Goal: Task Accomplishment & Management: Use online tool/utility

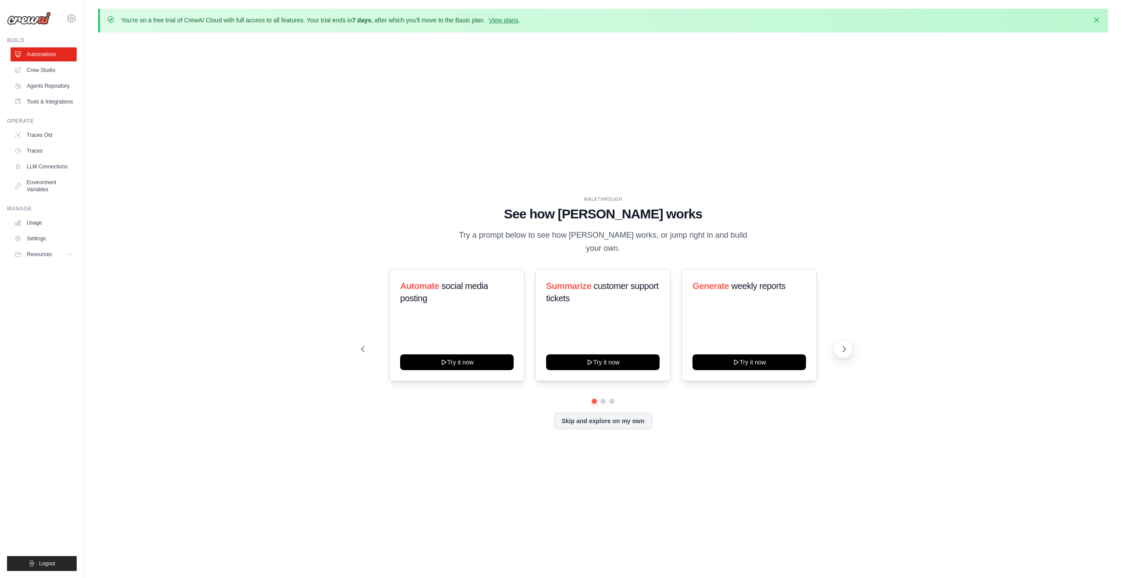
click at [846, 345] on icon at bounding box center [844, 349] width 9 height 9
click at [598, 412] on button "Skip and explore on my own" at bounding box center [603, 420] width 98 height 17
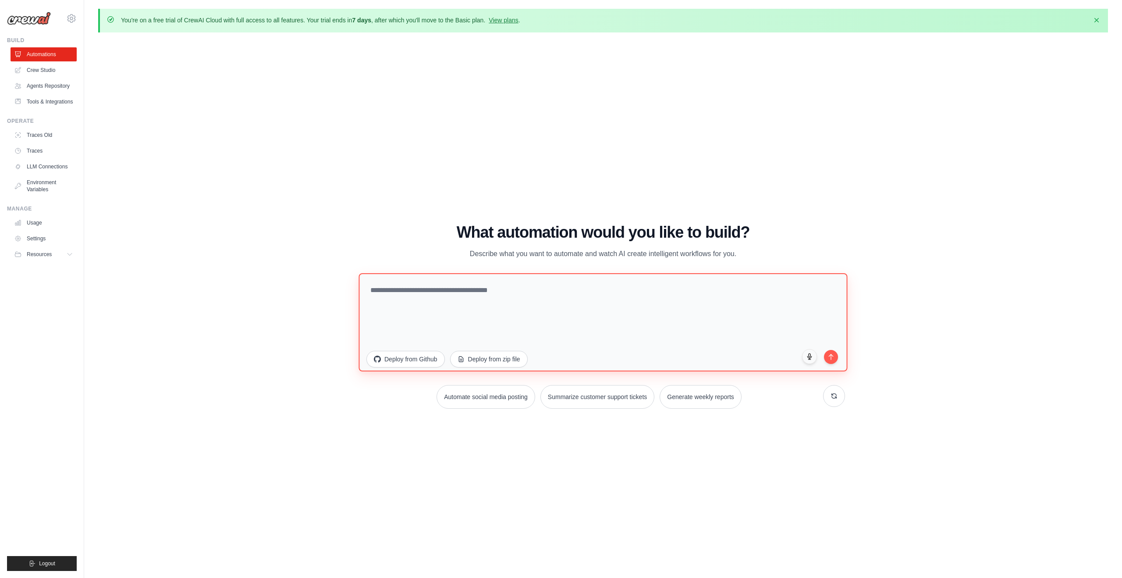
click at [508, 293] on textarea at bounding box center [603, 322] width 489 height 98
click at [70, 253] on icon at bounding box center [70, 254] width 7 height 7
click at [56, 166] on link "LLM Connections" at bounding box center [44, 167] width 66 height 14
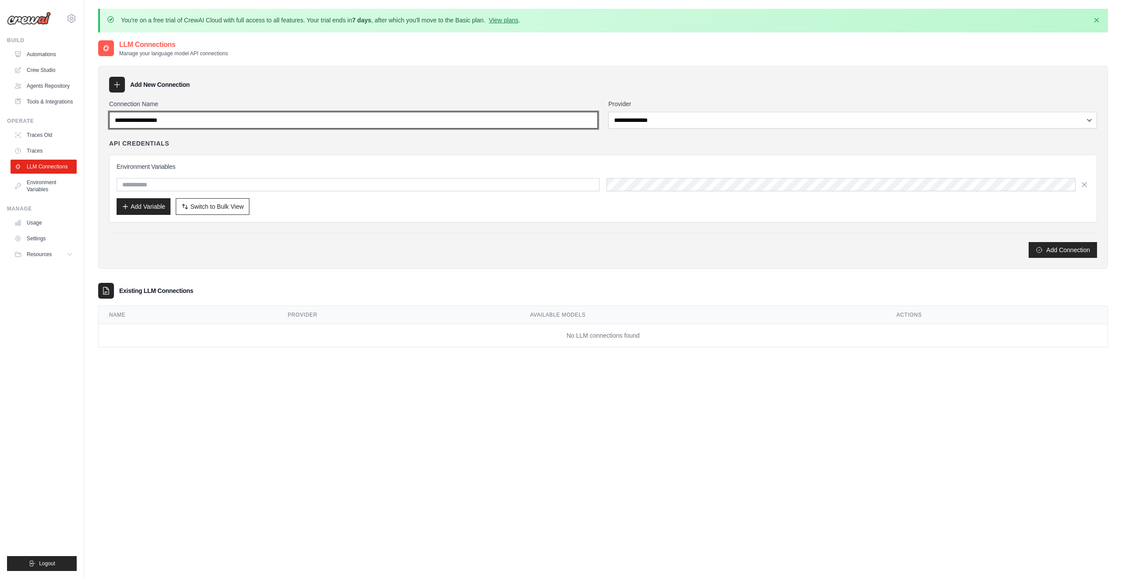
click at [194, 121] on input "Connection Name" at bounding box center [353, 120] width 489 height 17
click at [216, 119] on input "Connection Name" at bounding box center [353, 120] width 489 height 17
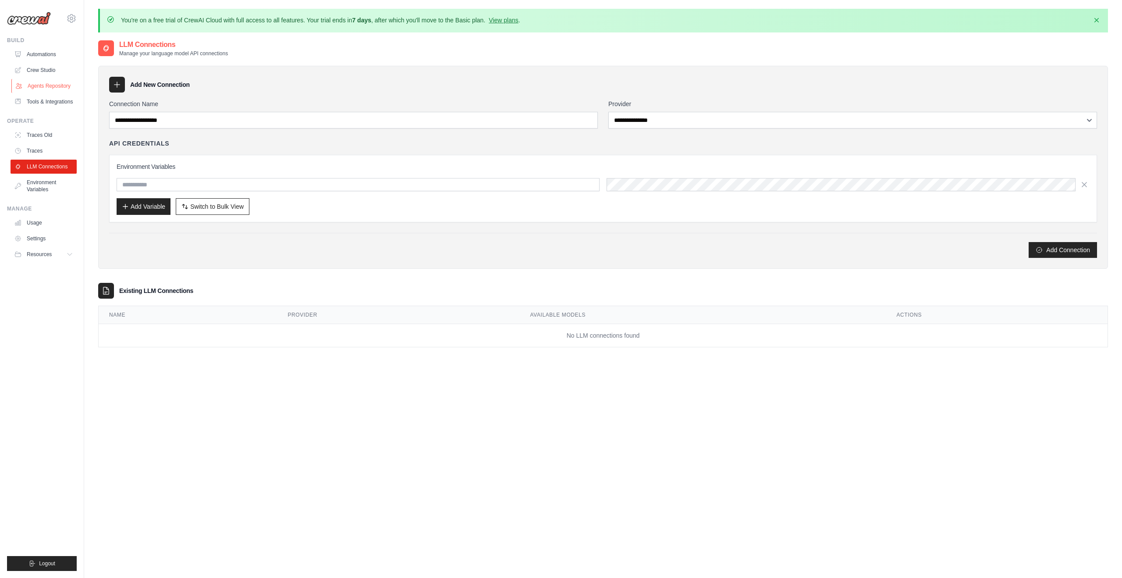
click at [48, 87] on link "Agents Repository" at bounding box center [44, 86] width 66 height 14
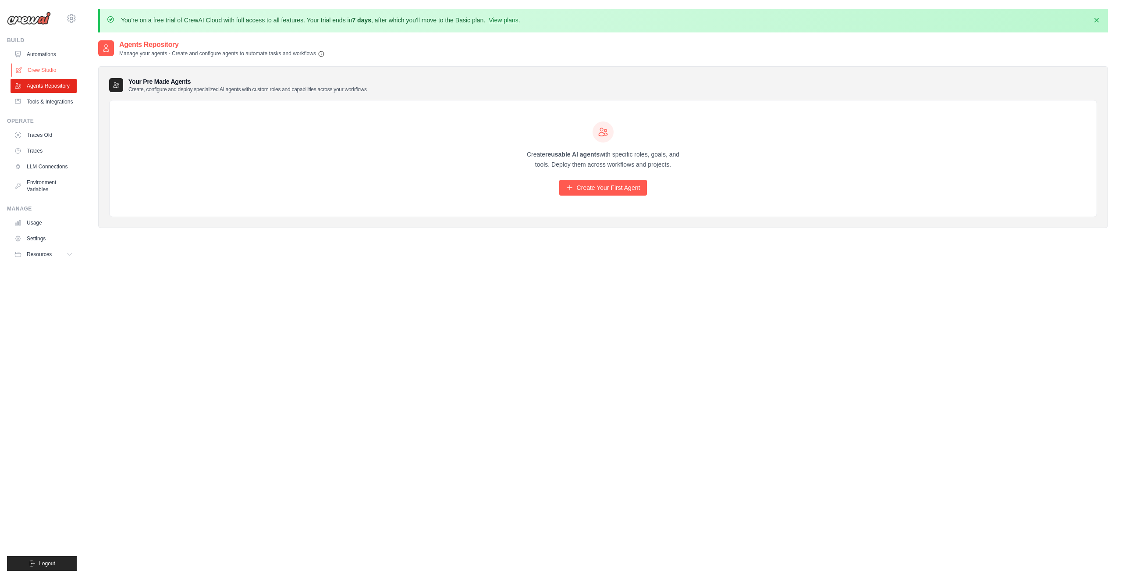
click at [48, 72] on link "Crew Studio" at bounding box center [44, 70] width 66 height 14
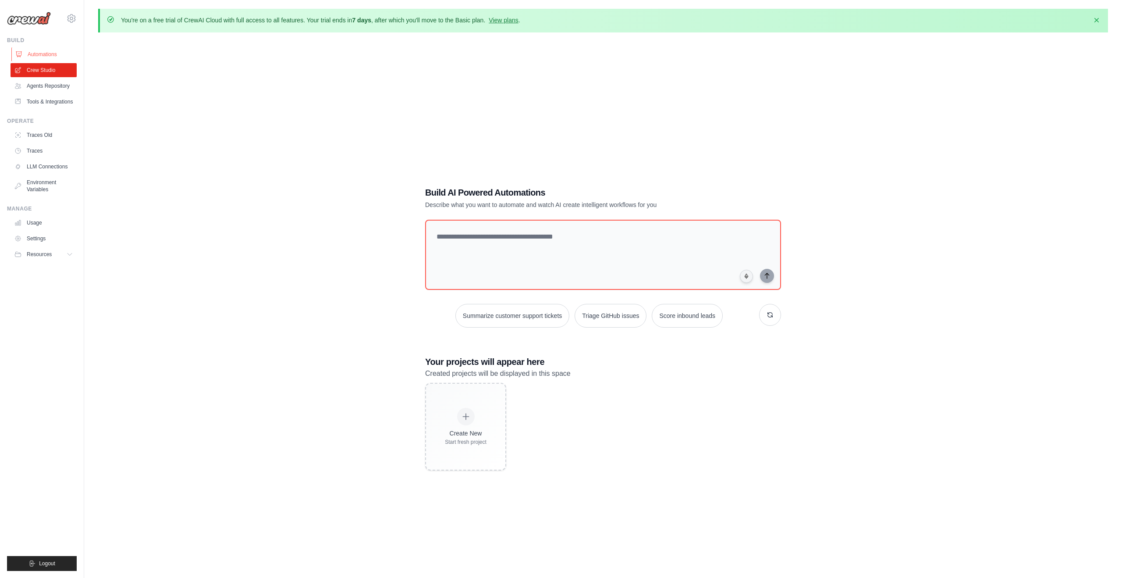
click at [46, 53] on link "Automations" at bounding box center [44, 54] width 66 height 14
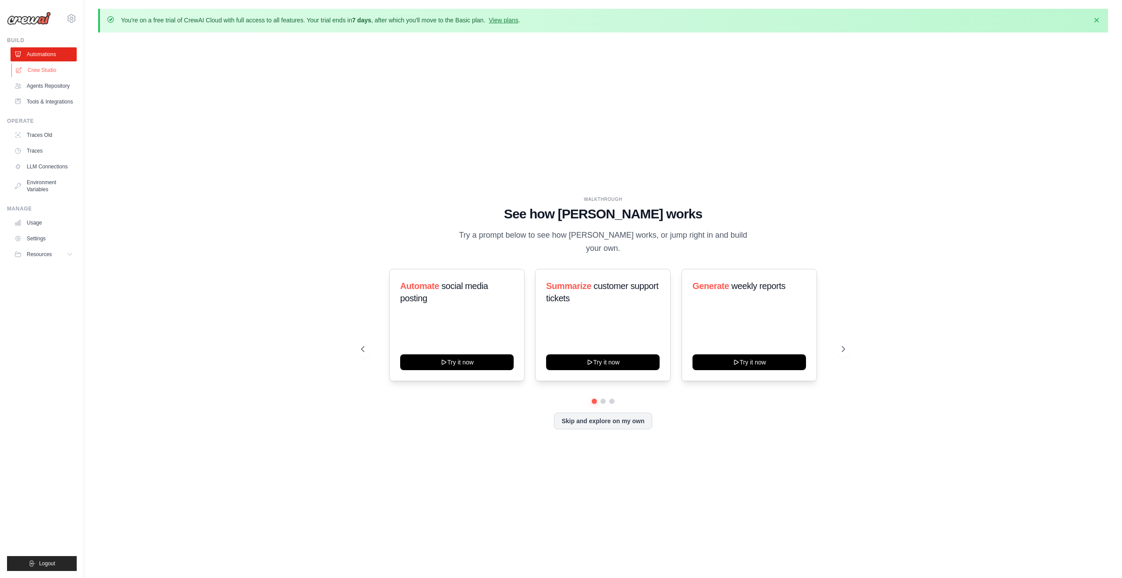
click at [46, 67] on link "Crew Studio" at bounding box center [44, 70] width 66 height 14
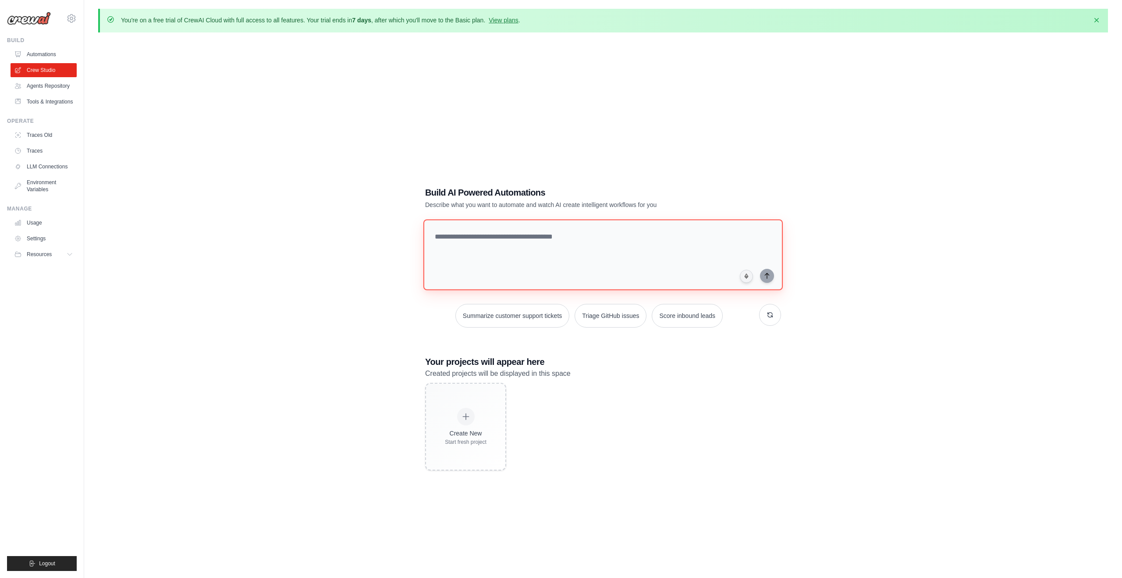
click at [481, 248] on textarea at bounding box center [602, 254] width 359 height 71
type textarea "**********"
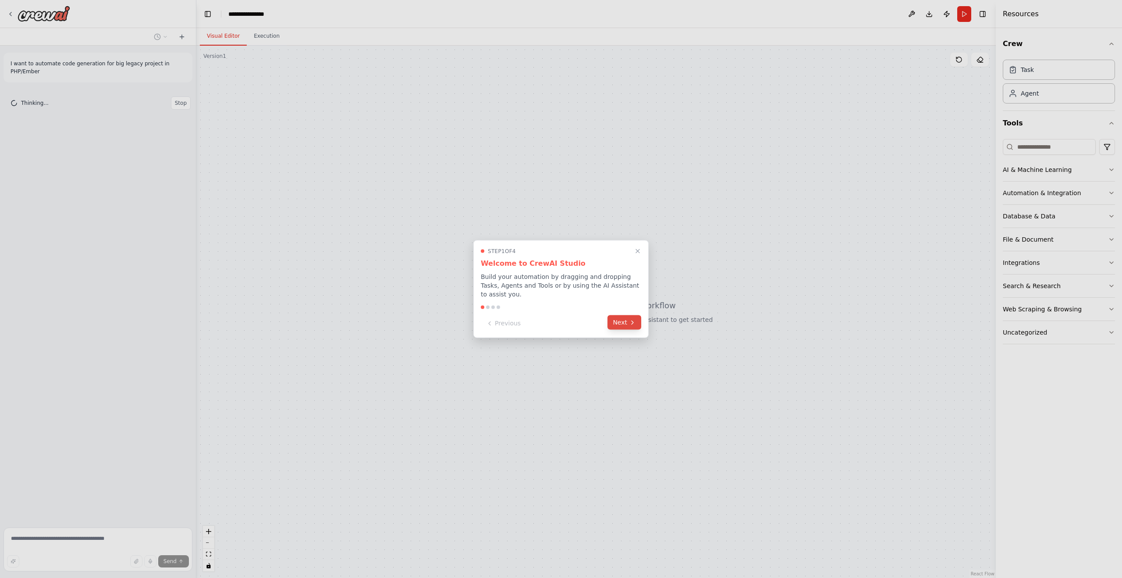
click at [628, 323] on button "Next" at bounding box center [624, 322] width 34 height 14
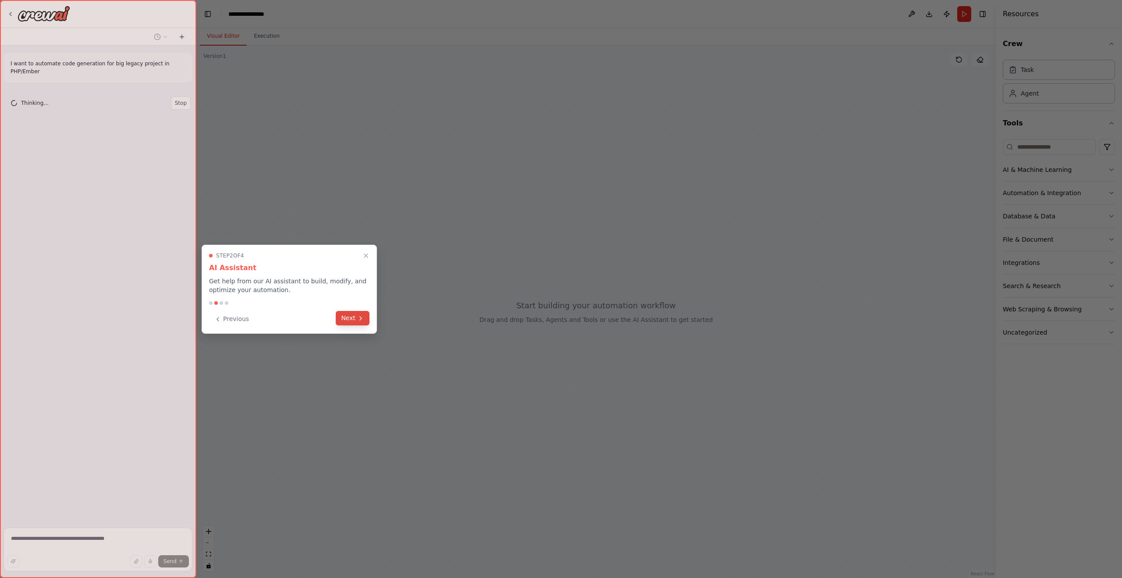
click at [353, 320] on button "Next" at bounding box center [353, 318] width 34 height 14
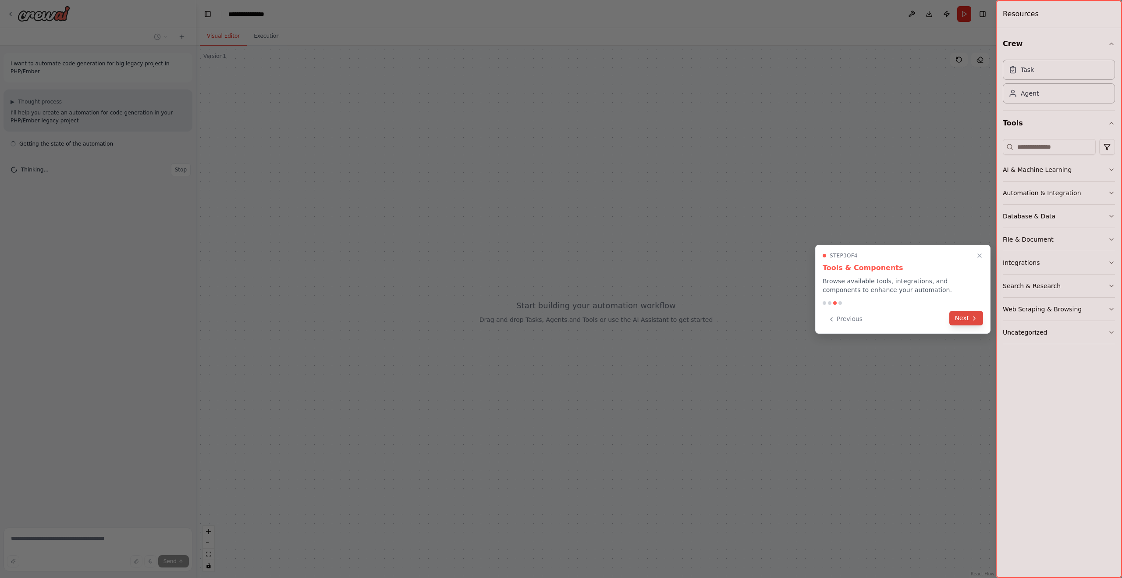
click at [964, 319] on button "Next" at bounding box center [966, 318] width 34 height 14
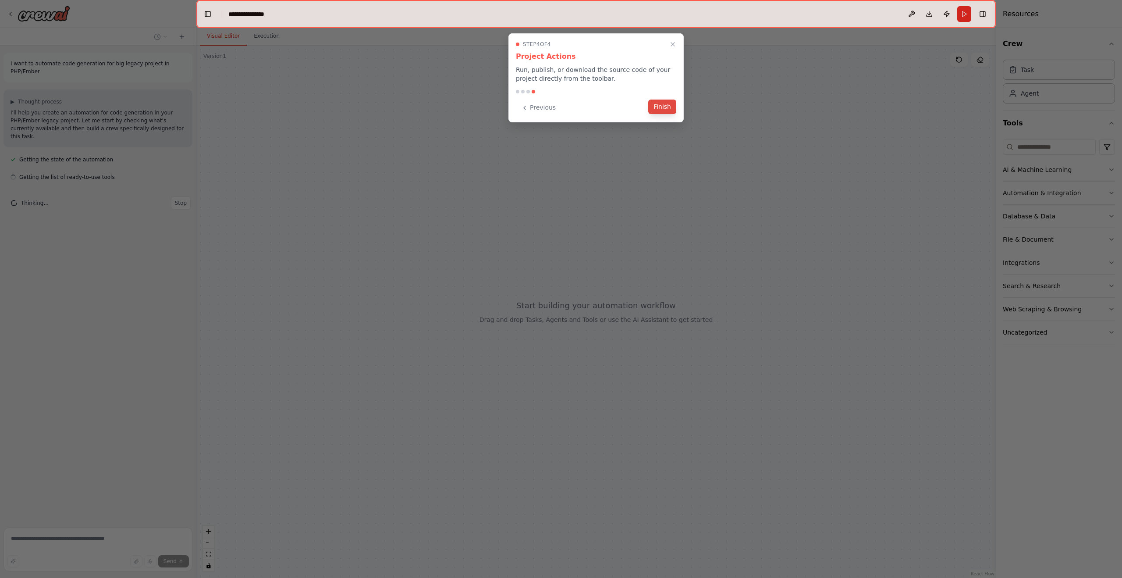
click at [662, 109] on button "Finish" at bounding box center [662, 106] width 28 height 14
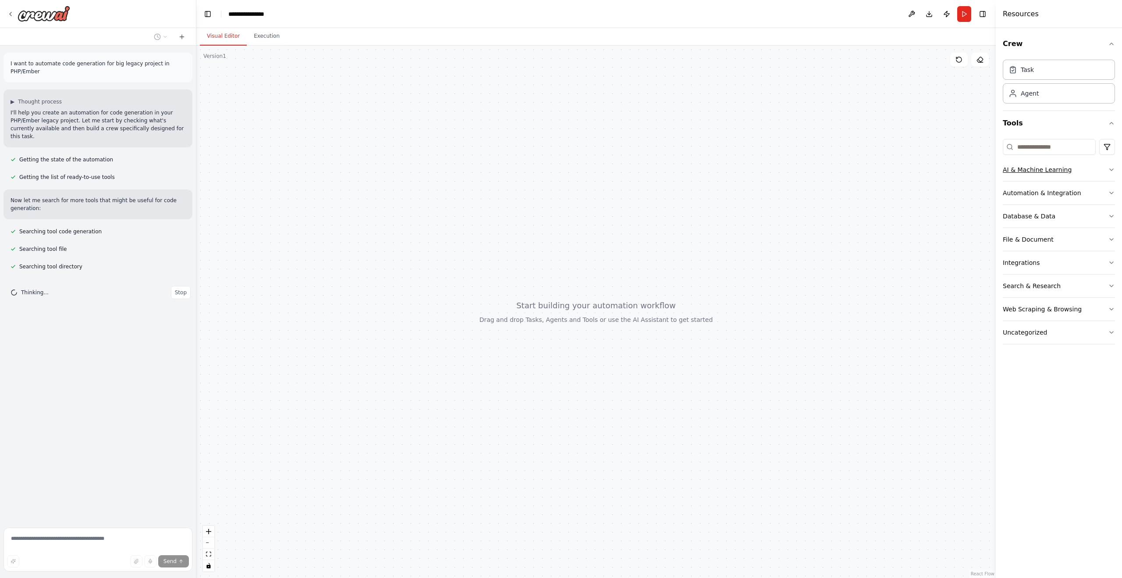
click at [1074, 166] on button "AI & Machine Learning" at bounding box center [1059, 169] width 112 height 23
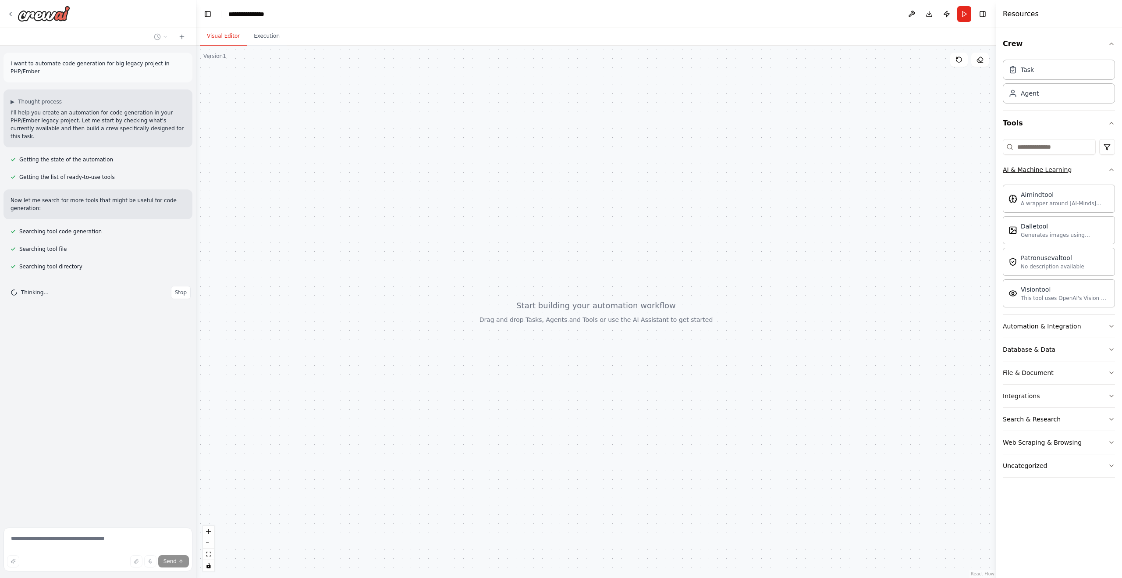
click at [1074, 166] on button "AI & Machine Learning" at bounding box center [1059, 169] width 112 height 23
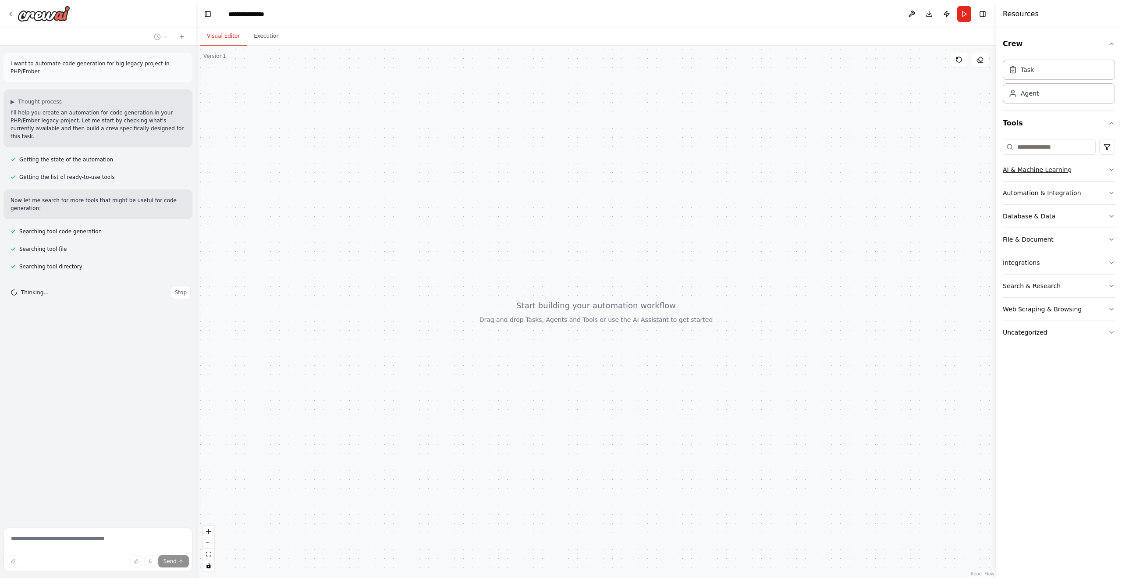
click at [1074, 166] on button "AI & Machine Learning" at bounding box center [1059, 169] width 112 height 23
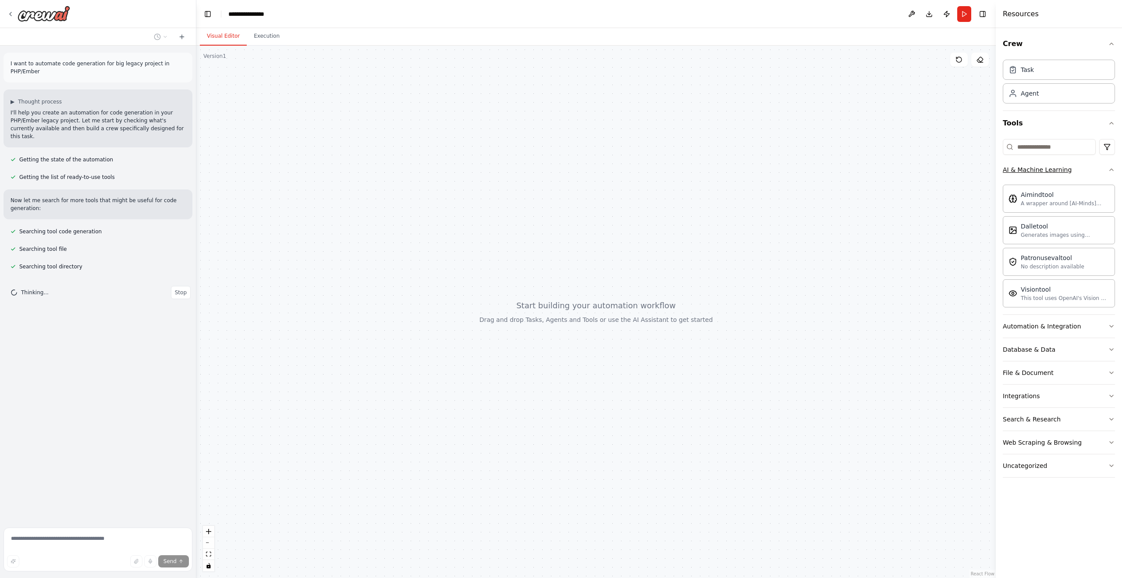
click at [1074, 166] on button "AI & Machine Learning" at bounding box center [1059, 169] width 112 height 23
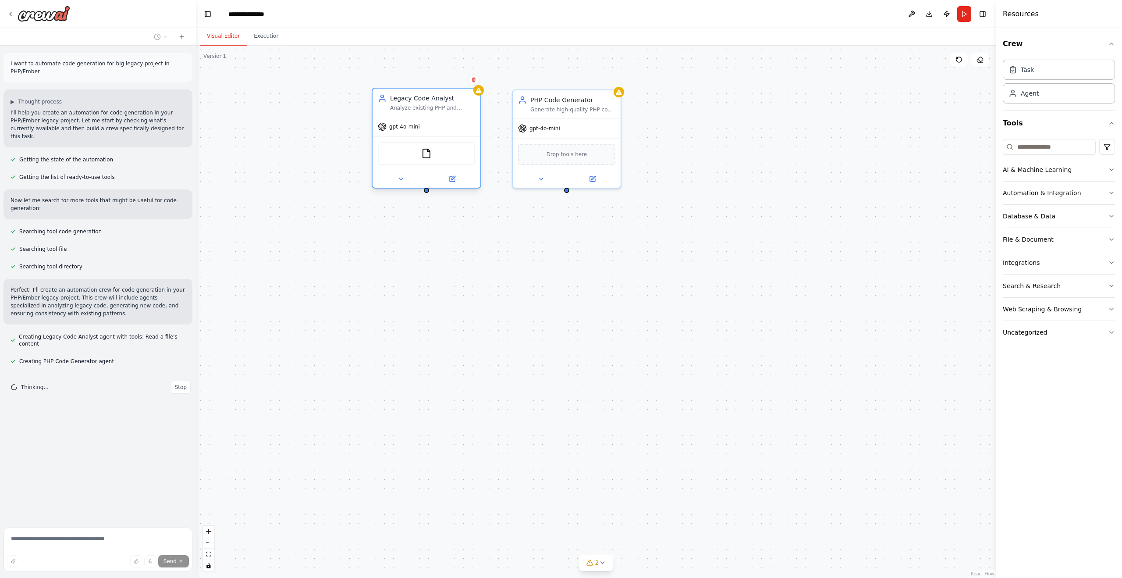
click at [410, 130] on div "gpt-4o-mini" at bounding box center [399, 126] width 42 height 9
click at [453, 178] on icon at bounding box center [453, 178] width 4 height 4
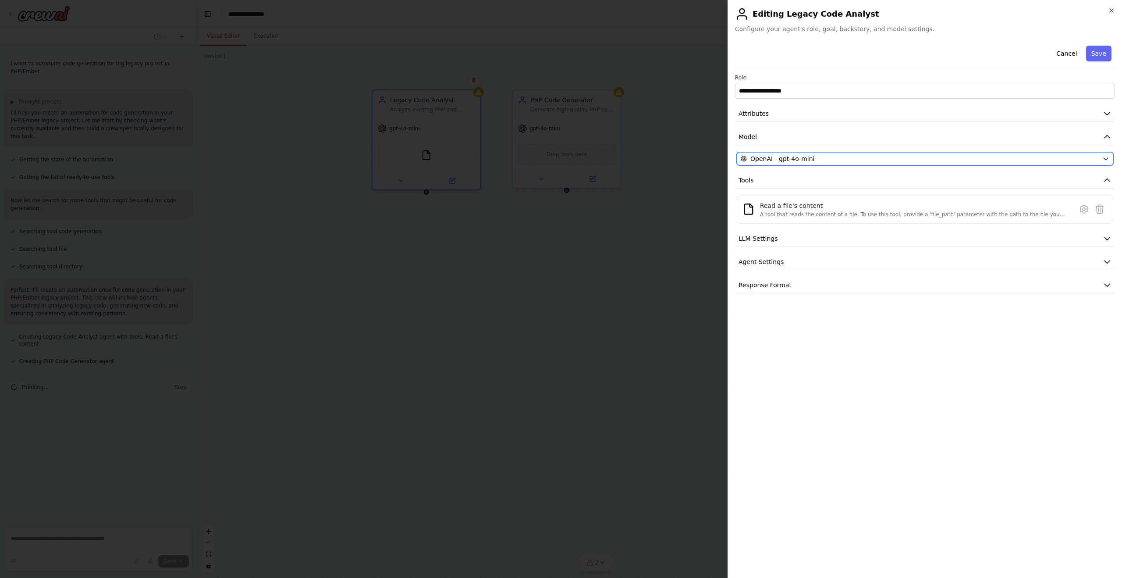
click at [797, 156] on span "OpenAI - gpt-4o-mini" at bounding box center [782, 158] width 64 height 9
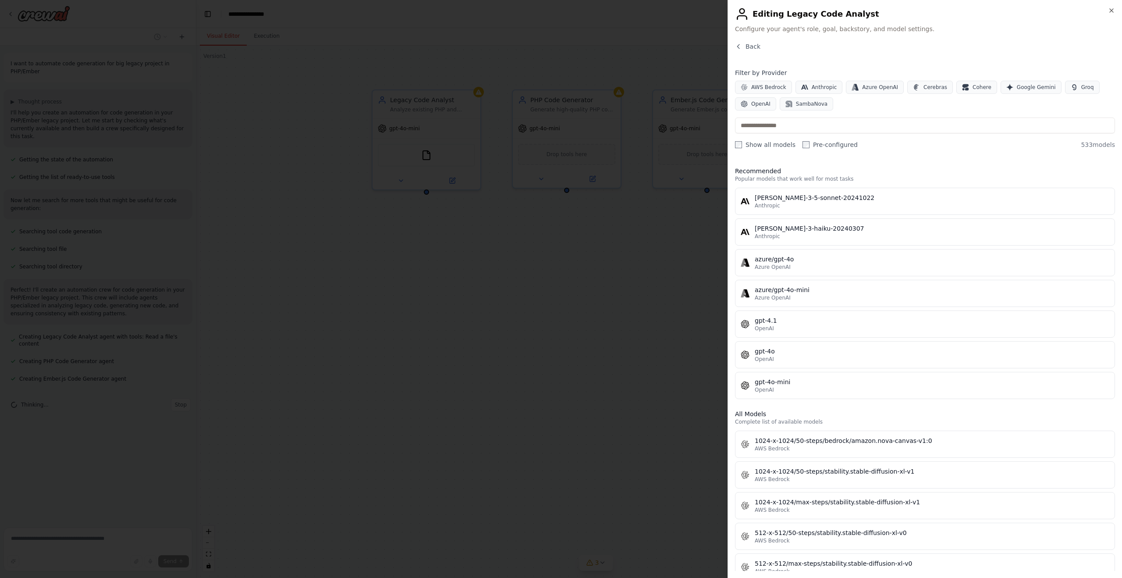
click at [807, 148] on label "Pre-configured" at bounding box center [830, 144] width 55 height 9
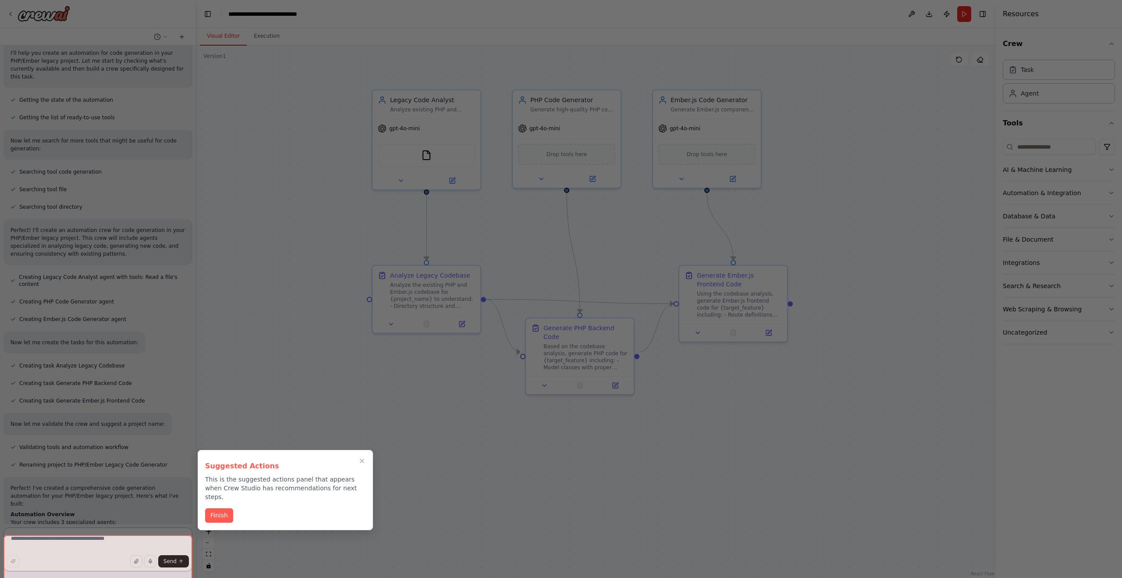
scroll to position [162, 0]
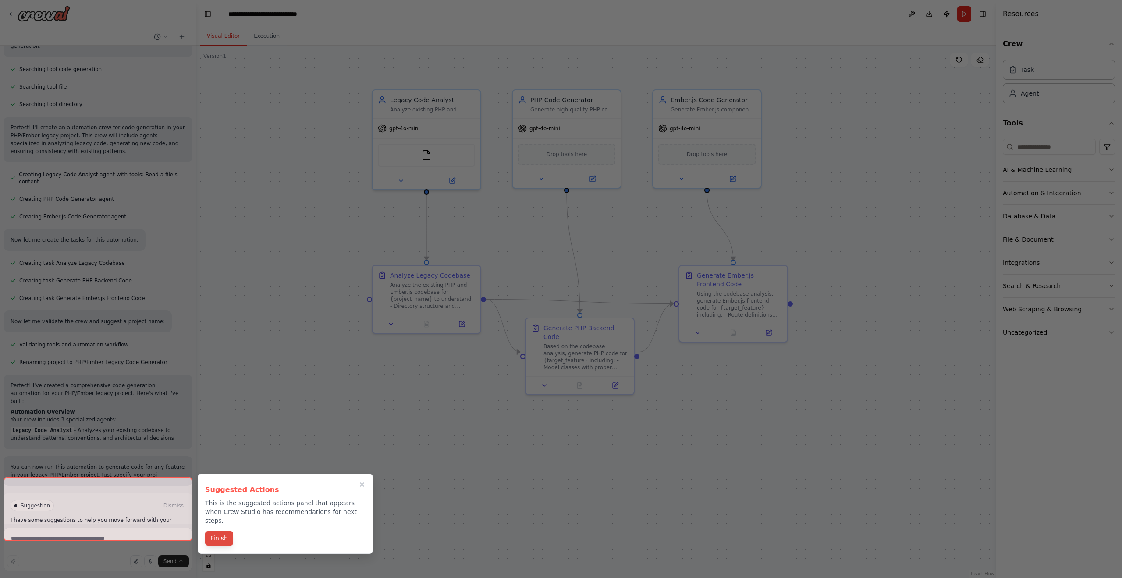
click at [223, 527] on div "Suggested Actions This is the suggested actions panel that appears when Crew St…" at bounding box center [285, 513] width 175 height 80
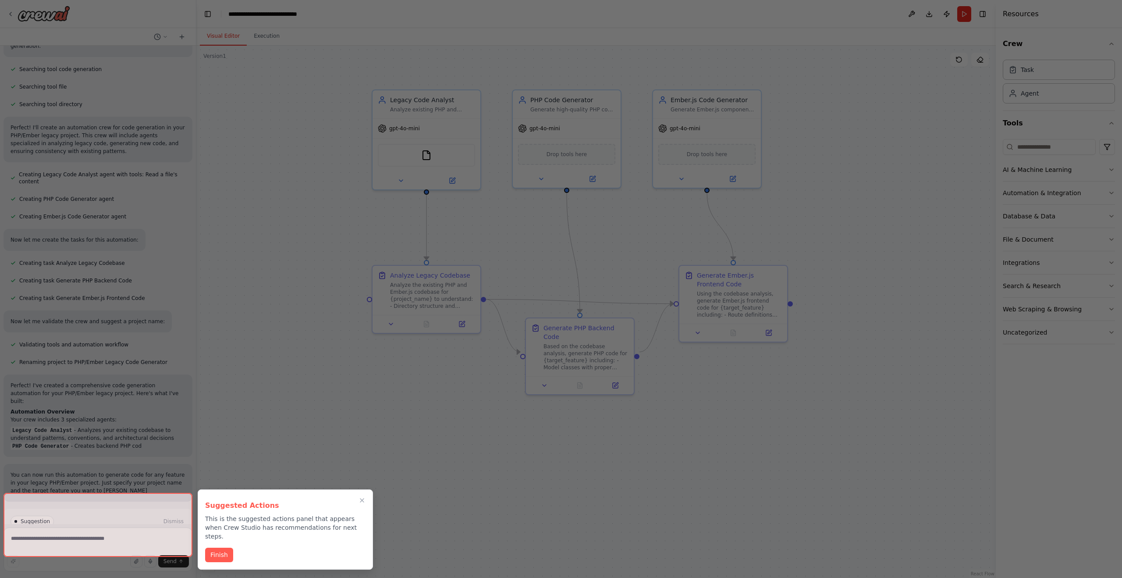
scroll to position [202, 0]
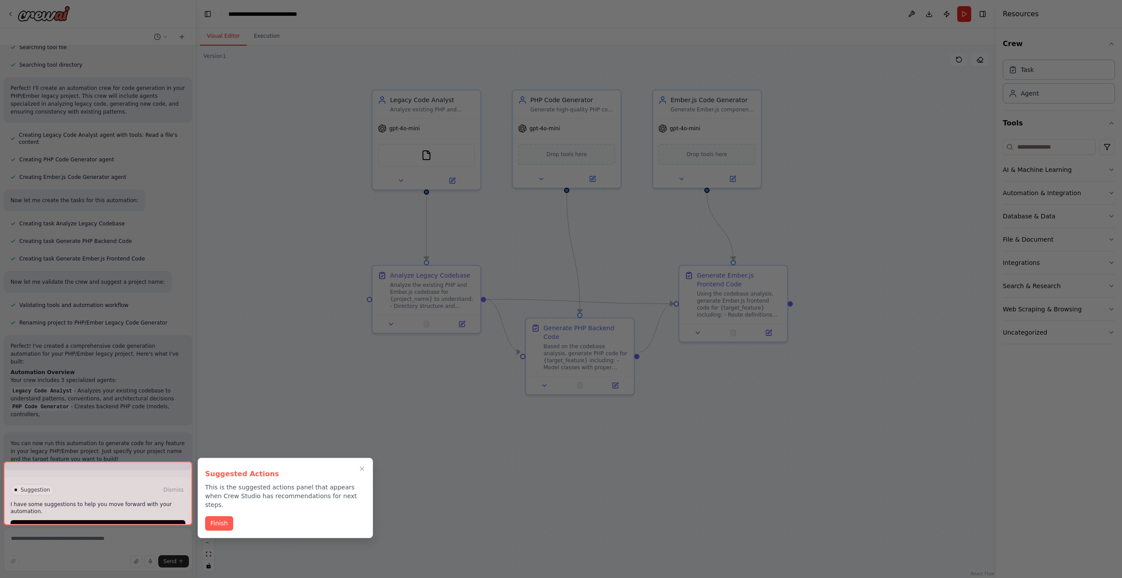
click at [221, 535] on div at bounding box center [561, 289] width 1122 height 578
click at [221, 523] on button "Finish" at bounding box center [219, 522] width 28 height 14
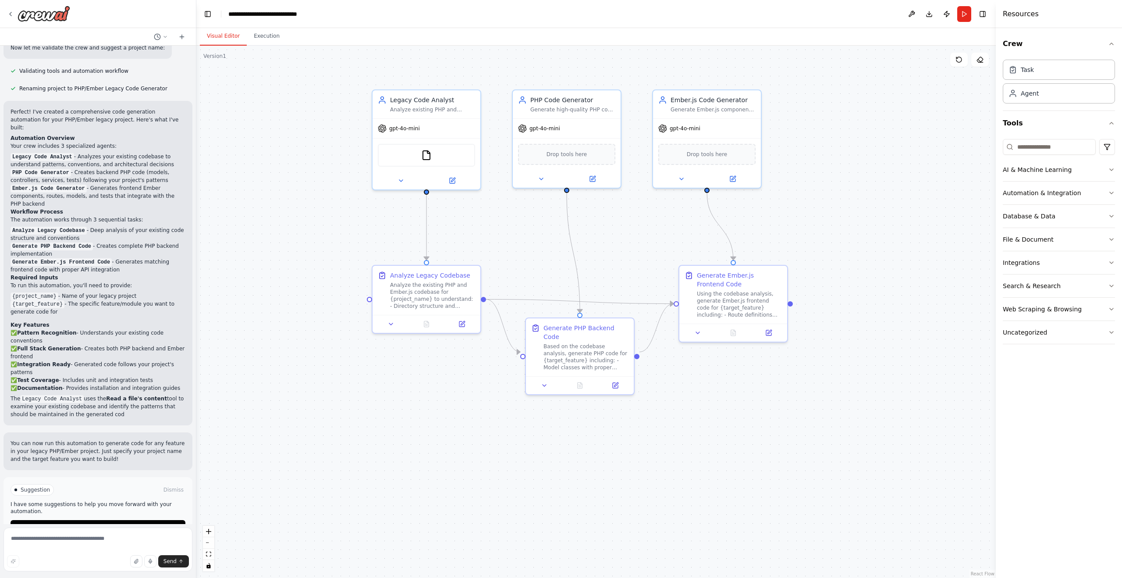
scroll to position [444, 0]
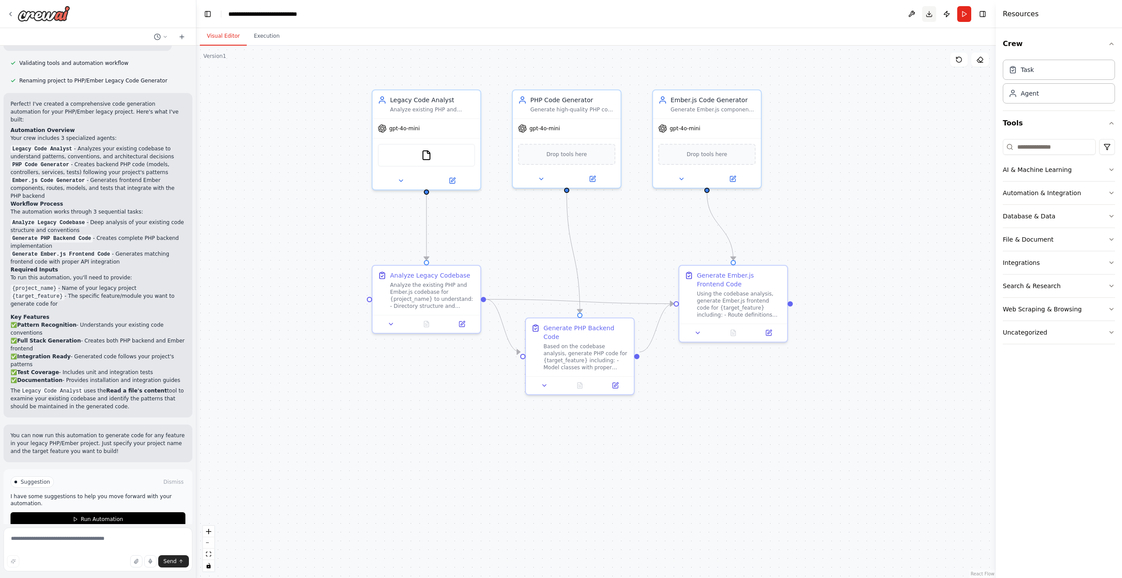
click at [927, 14] on button "Download" at bounding box center [929, 14] width 14 height 16
